Goal: Navigation & Orientation: Find specific page/section

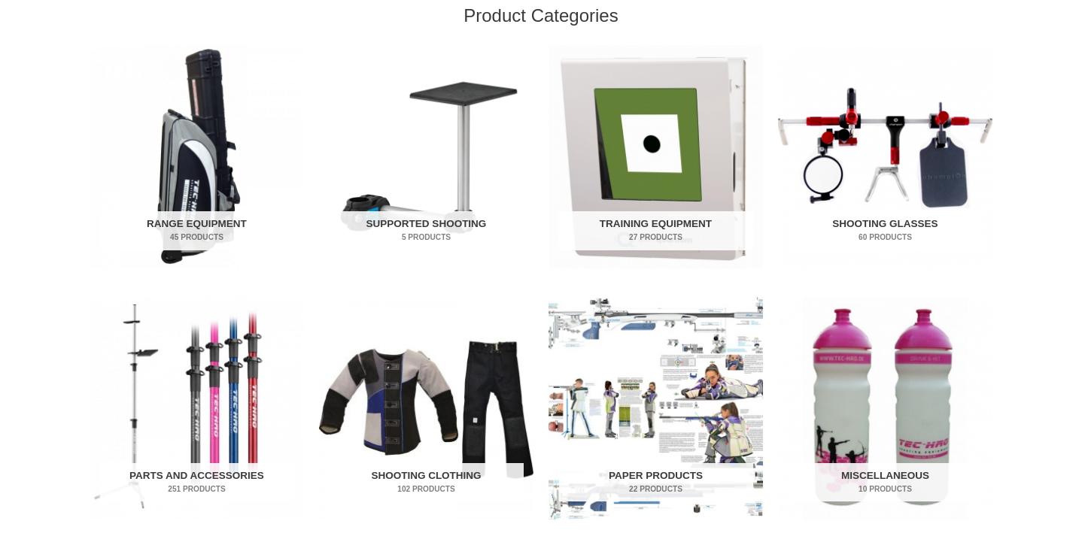
scroll to position [506, 0]
click at [619, 229] on h2 "Training Equipment 27 Products" at bounding box center [656, 230] width 194 height 39
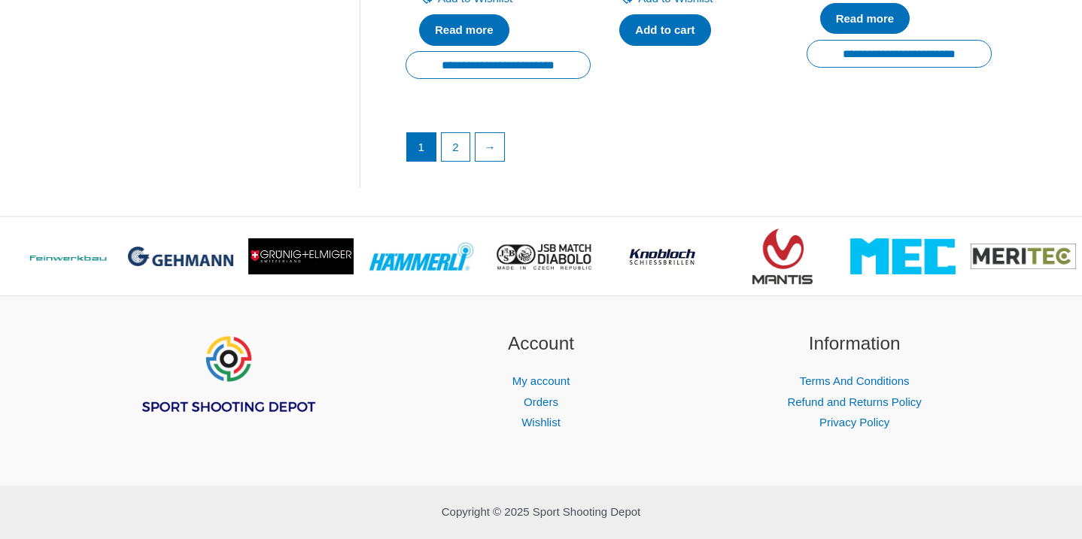
scroll to position [2311, 0]
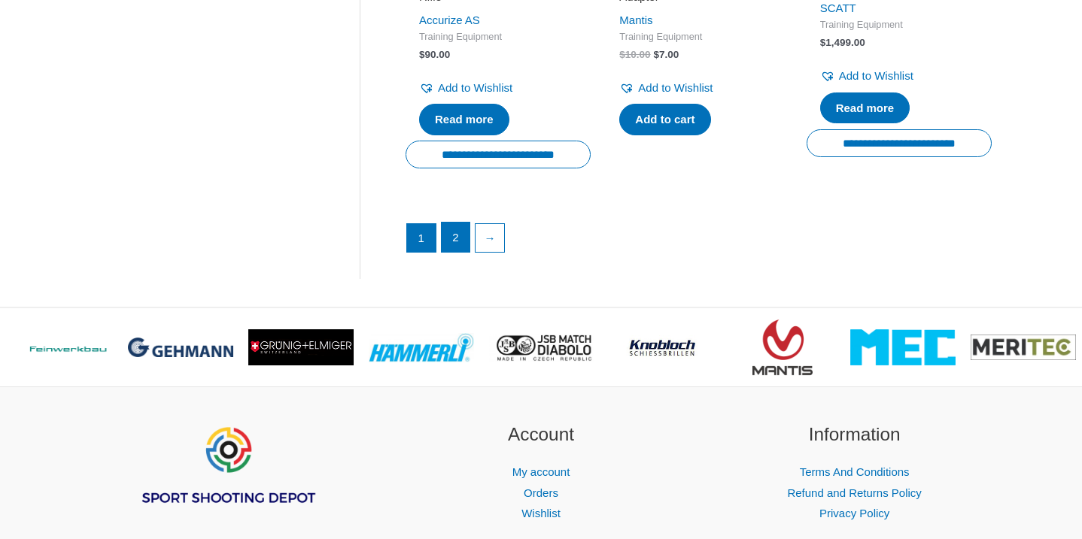
click at [460, 253] on link "2" at bounding box center [456, 238] width 29 height 30
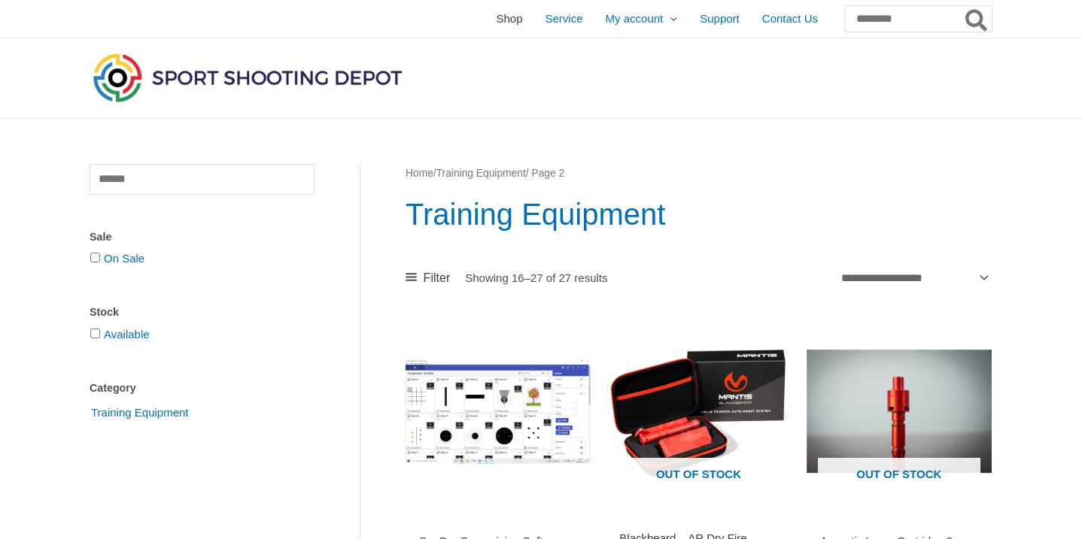
click at [496, 20] on span "Shop" at bounding box center [509, 19] width 26 height 38
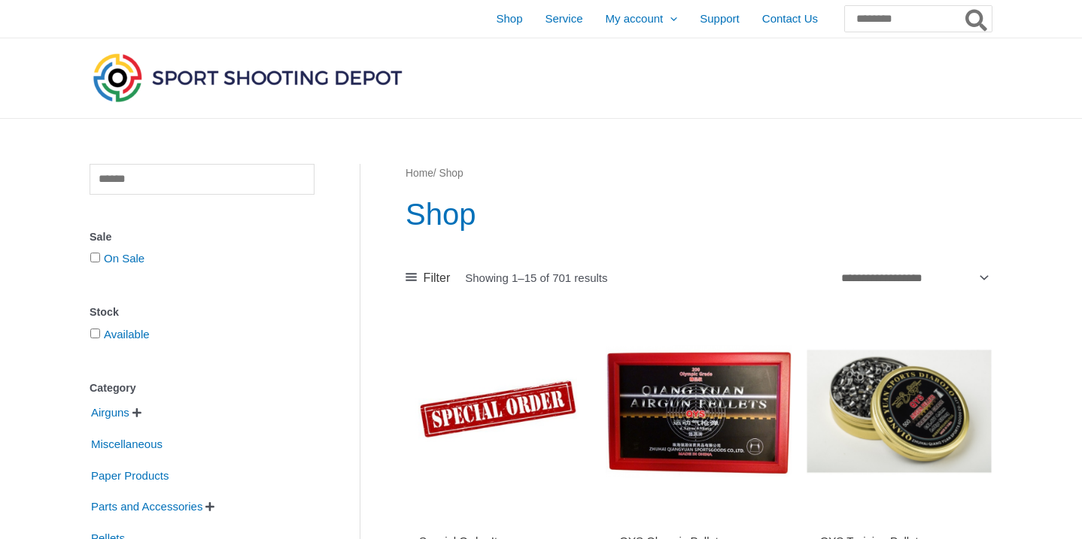
click at [196, 79] on img at bounding box center [248, 78] width 316 height 56
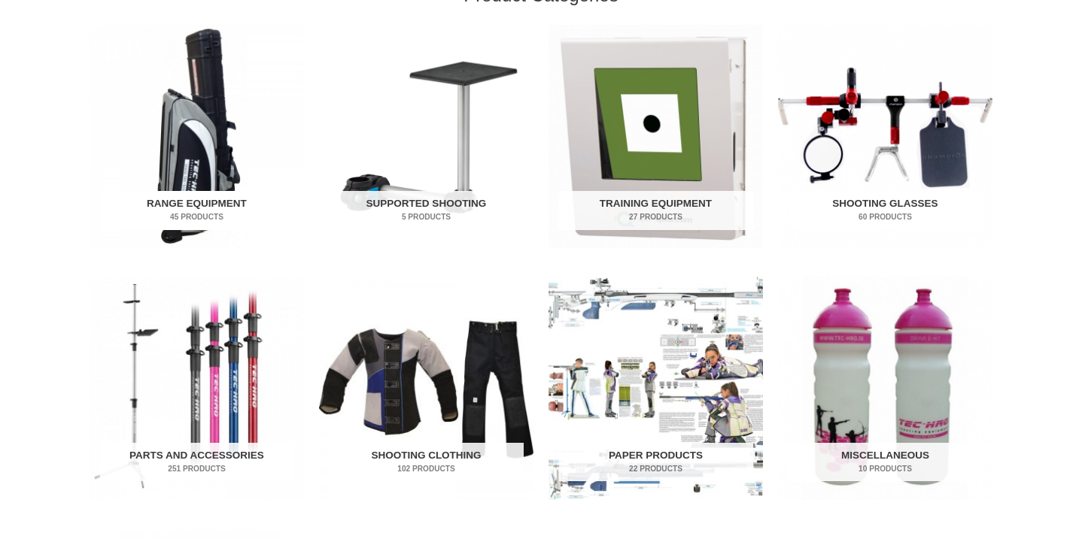
scroll to position [528, 0]
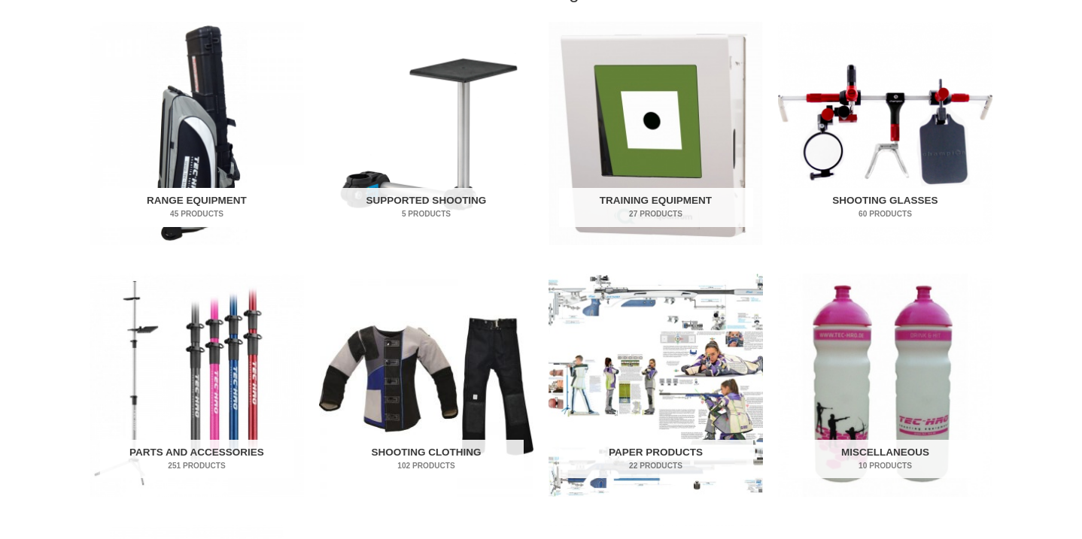
click at [205, 167] on img "Visit product category Range Equipment" at bounding box center [197, 133] width 214 height 223
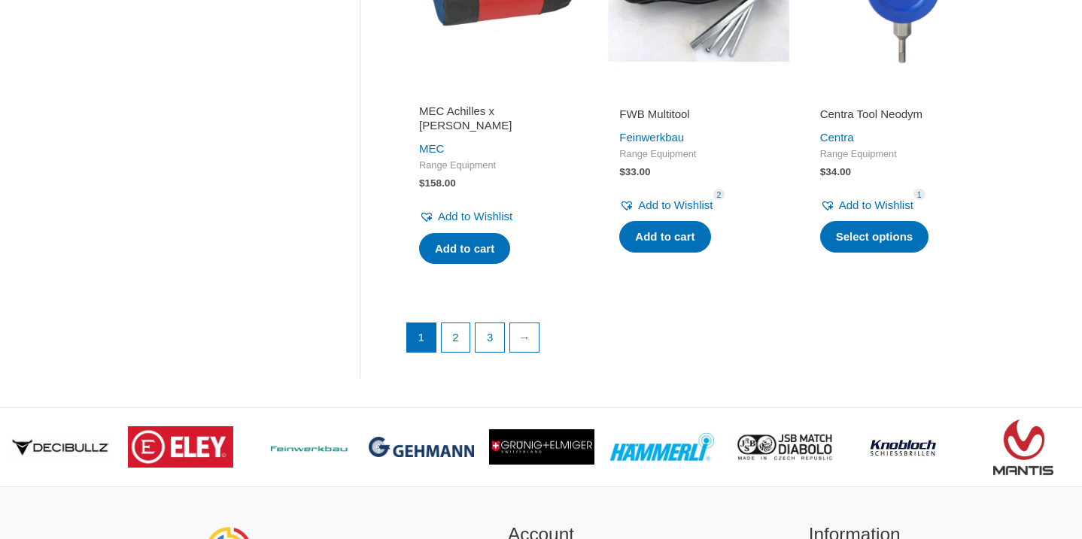
scroll to position [2158, 0]
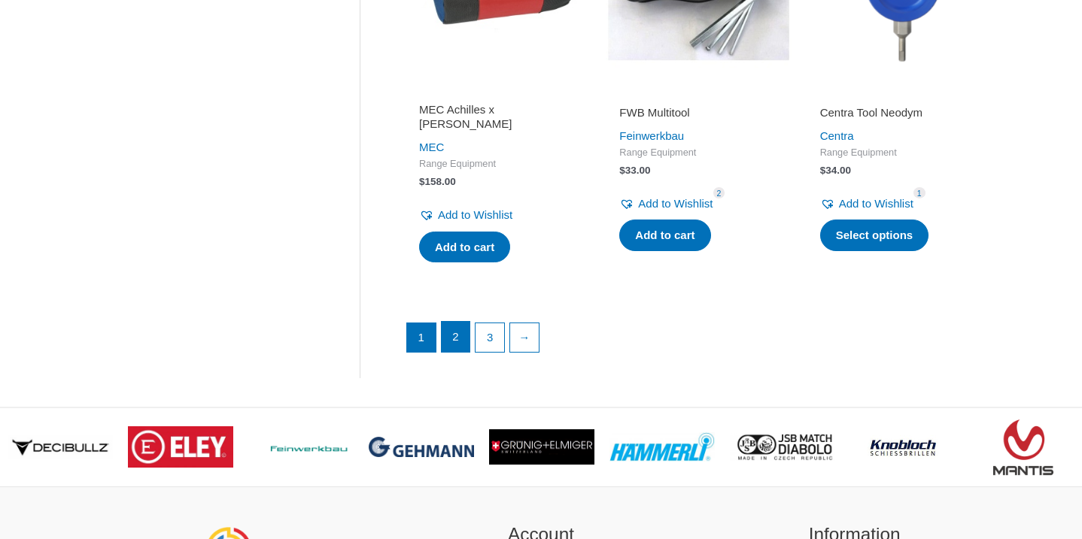
click at [454, 322] on link "2" at bounding box center [456, 337] width 29 height 30
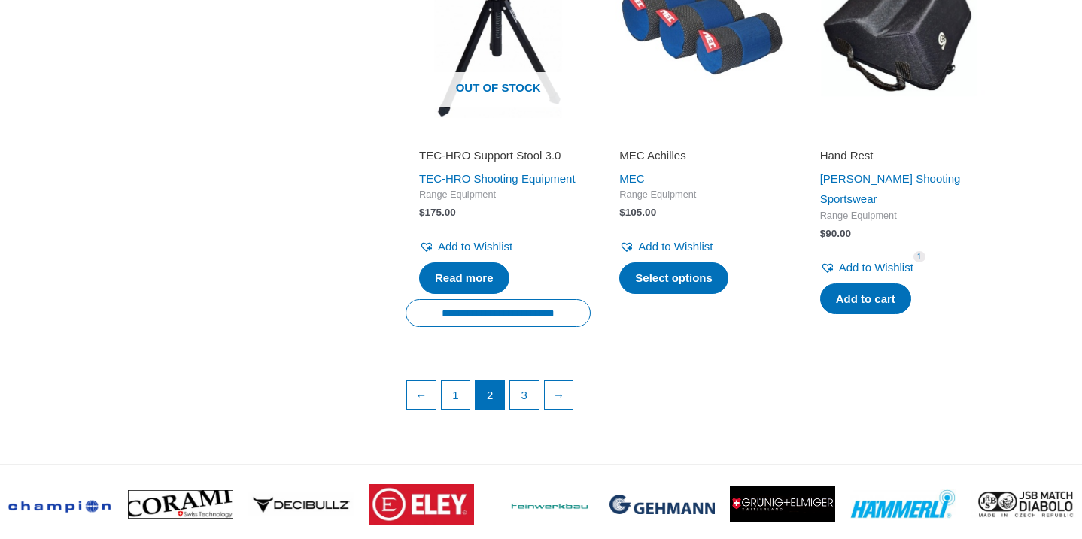
scroll to position [2115, 0]
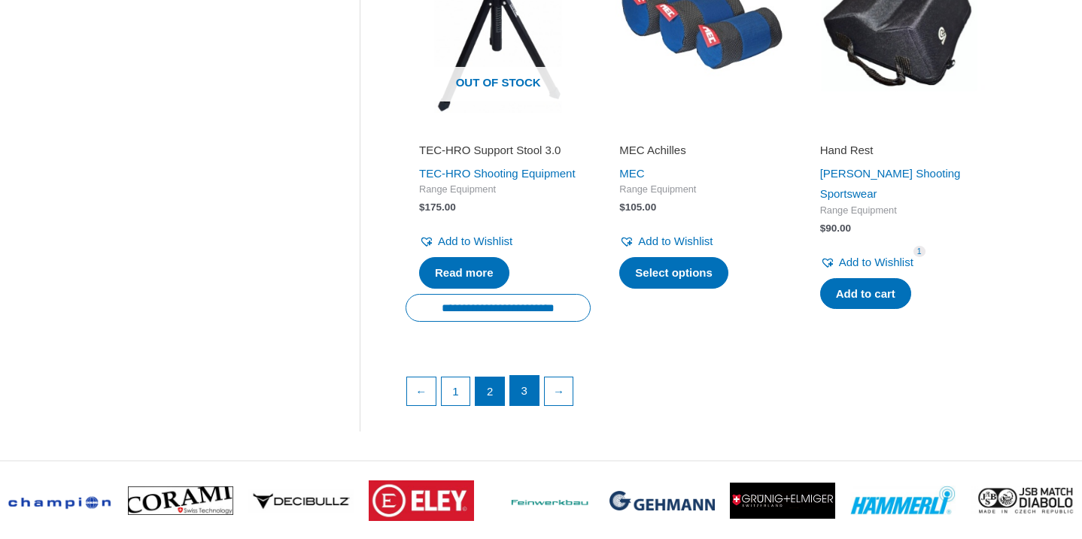
click at [524, 406] on link "3" at bounding box center [524, 391] width 29 height 30
